Goal: Task Accomplishment & Management: Use online tool/utility

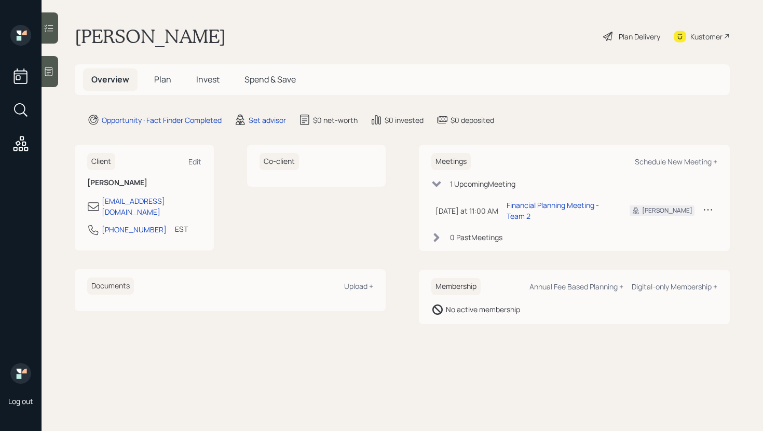
click at [157, 75] on span "Plan" at bounding box center [162, 79] width 17 height 11
